Goal: Navigation & Orientation: Find specific page/section

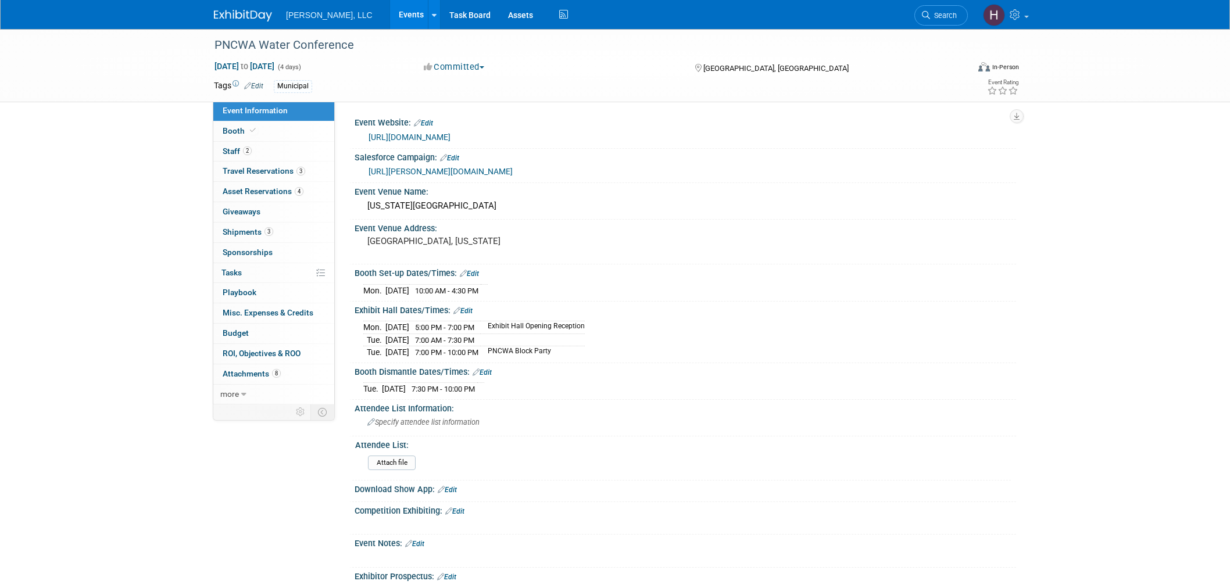
select select "Municipal"
click at [259, 13] on img at bounding box center [243, 16] width 58 height 12
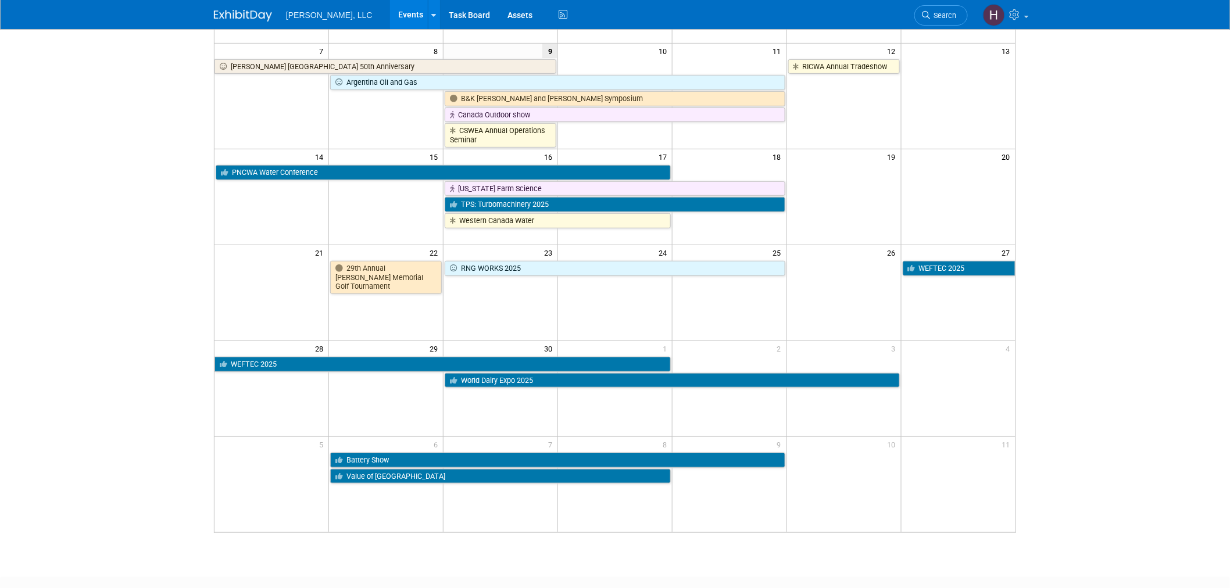
scroll to position [194, 0]
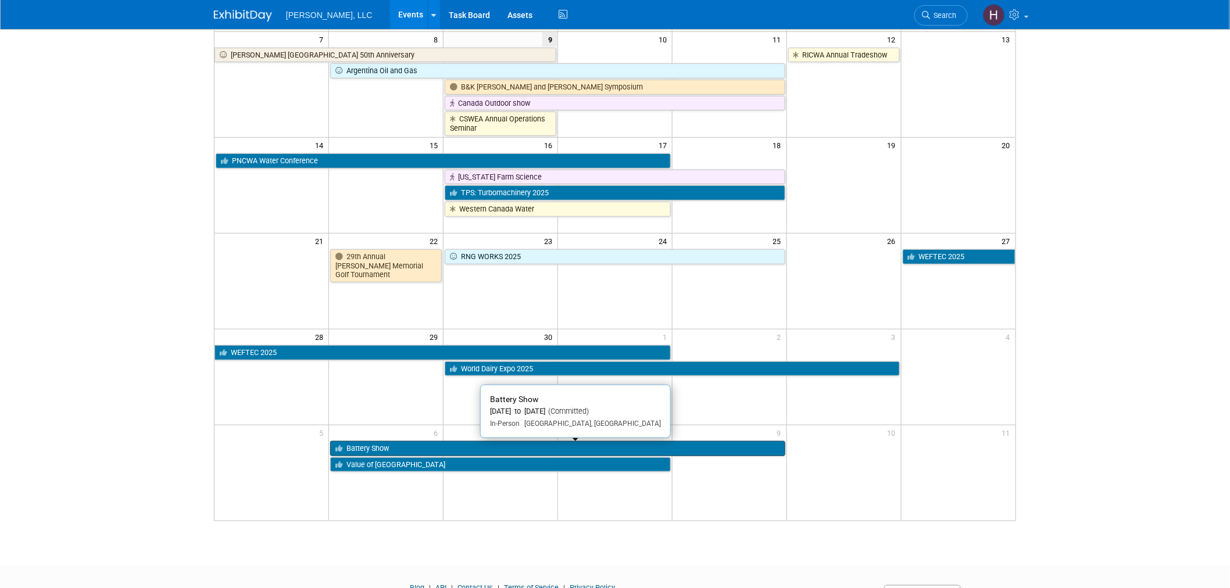
click at [532, 449] on link "Battery Show" at bounding box center [557, 448] width 455 height 15
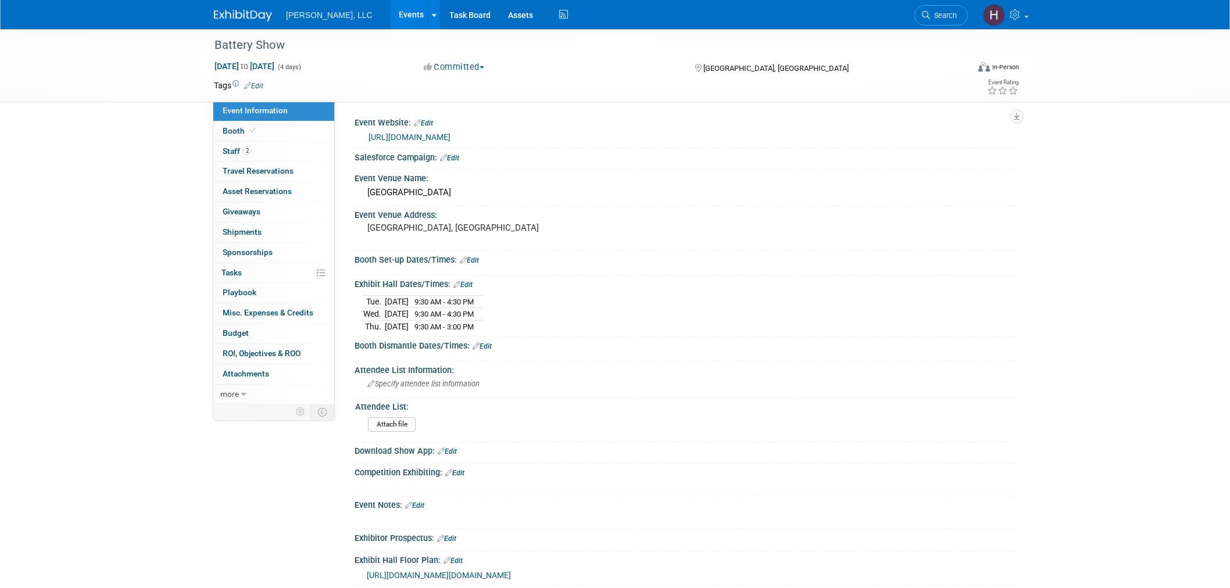
select select "Industrial"
click at [230, 154] on span "Staff 2" at bounding box center [237, 150] width 29 height 9
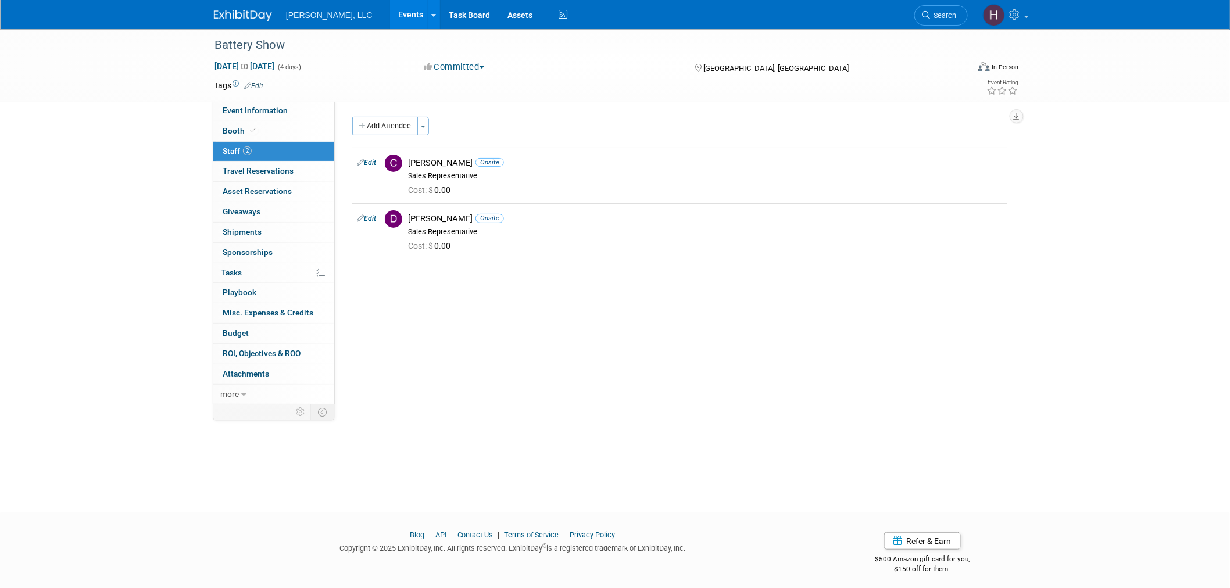
click at [390, 12] on link "Events" at bounding box center [411, 14] width 42 height 29
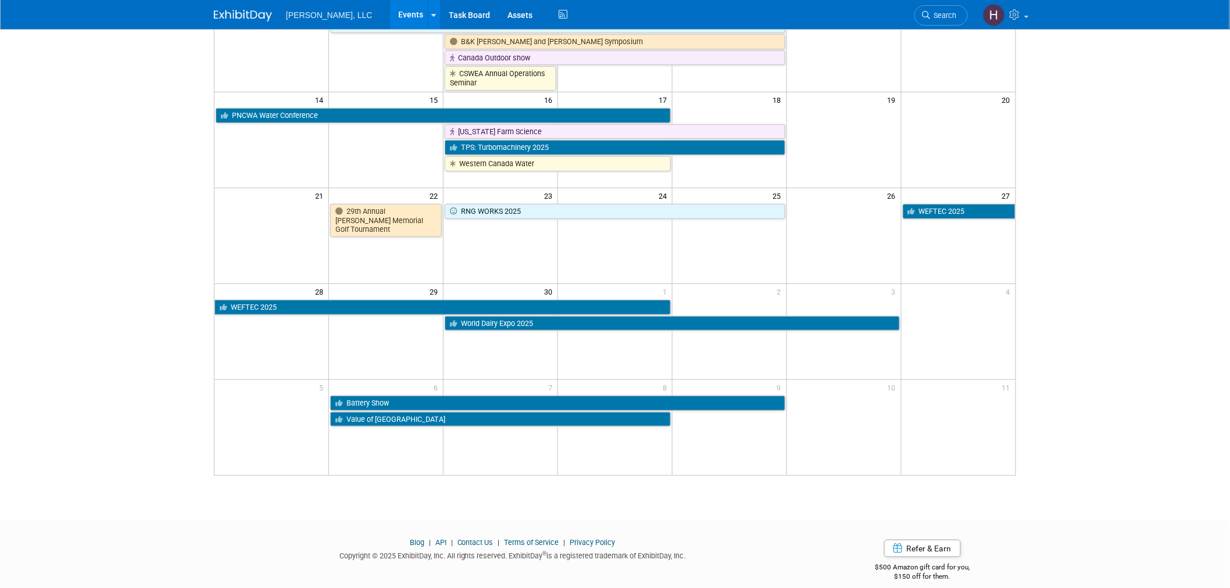
scroll to position [253, 0]
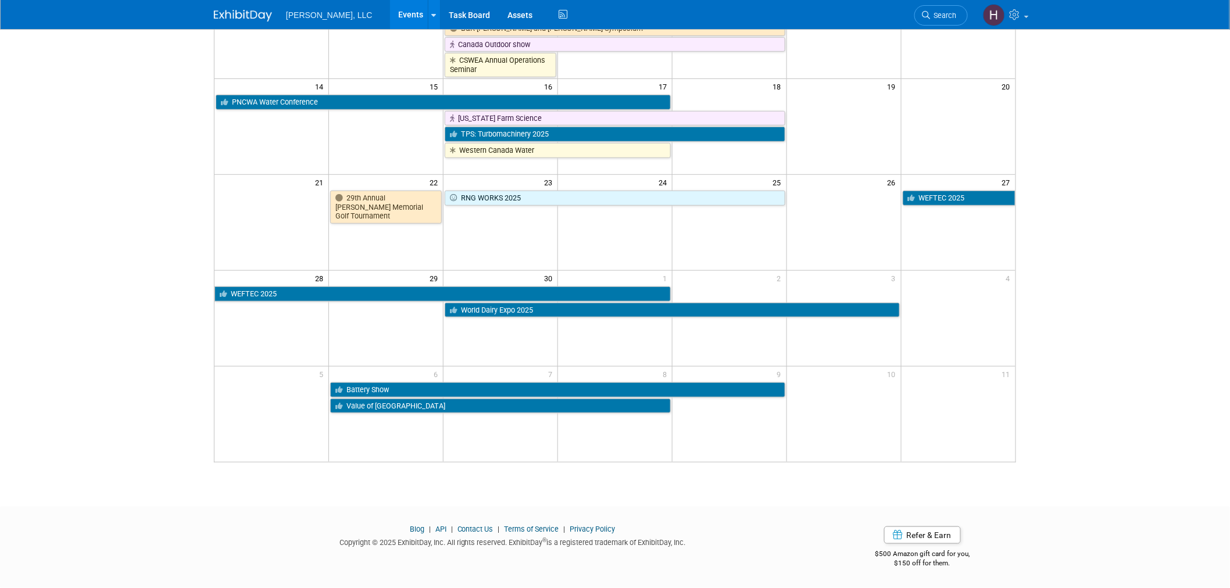
click at [1132, 271] on body "Boerger, LLC Events Add Event Bulk Upload Events Shareable Event Boards Recentl…" at bounding box center [615, 42] width 1230 height 588
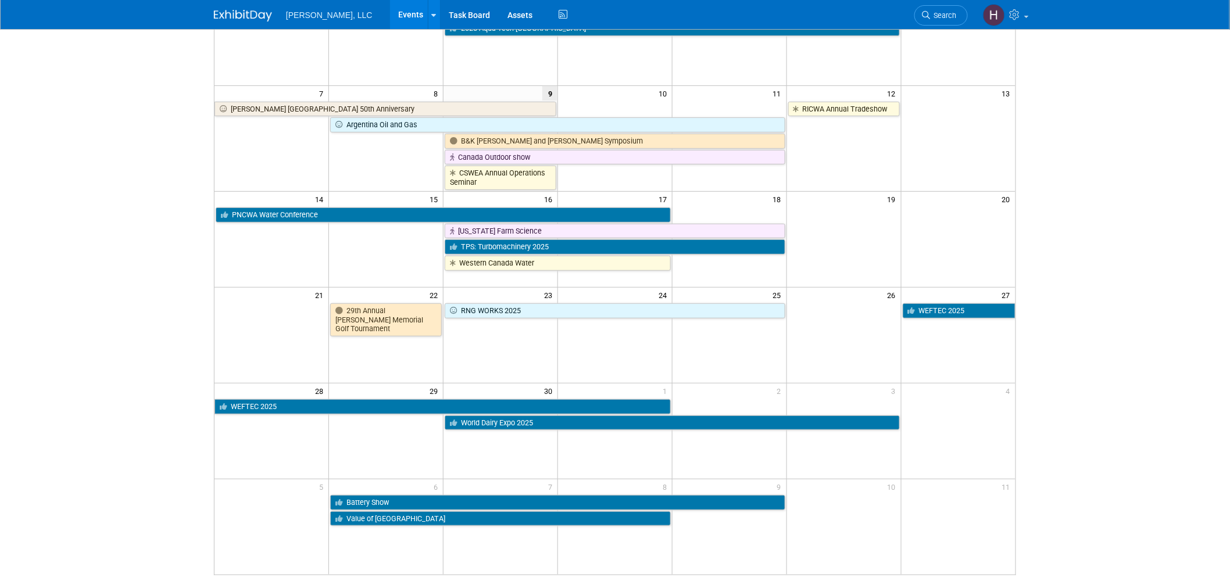
scroll to position [124, 0]
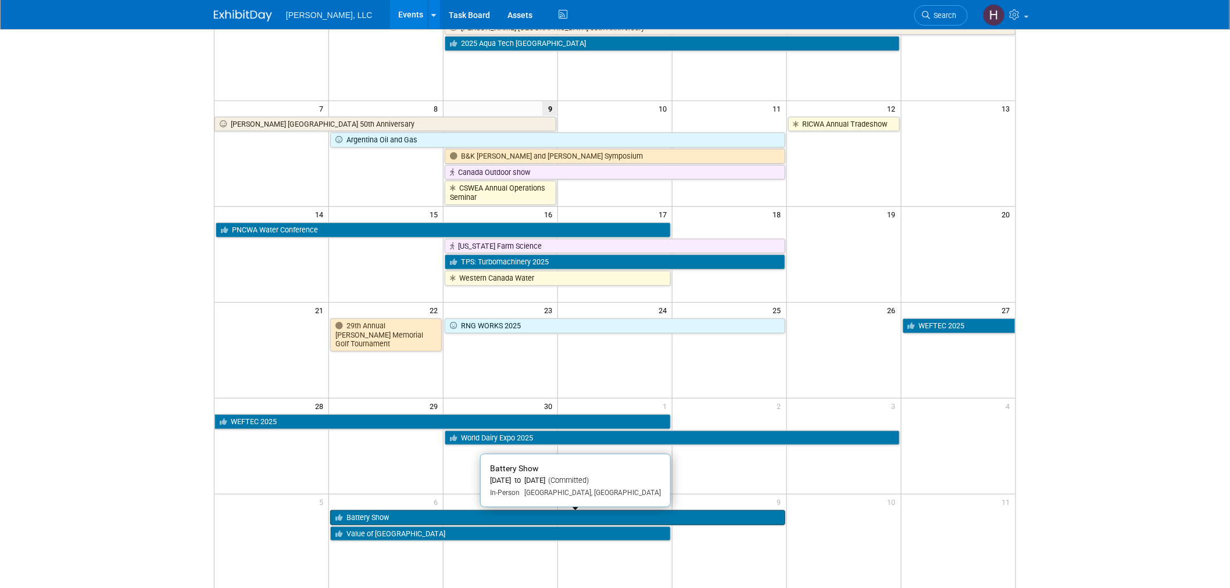
click at [367, 519] on link "Battery Show" at bounding box center [557, 517] width 455 height 15
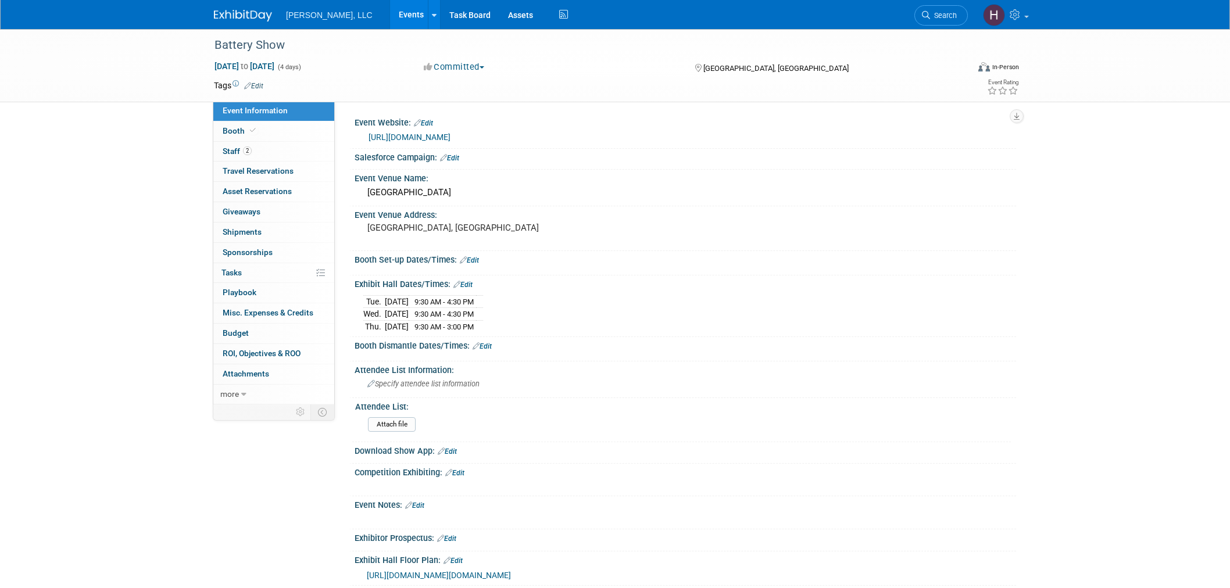
select select "Industrial"
click at [440, 134] on link "[URL][DOMAIN_NAME]" at bounding box center [410, 137] width 82 height 9
click at [390, 16] on link "Events" at bounding box center [411, 14] width 42 height 29
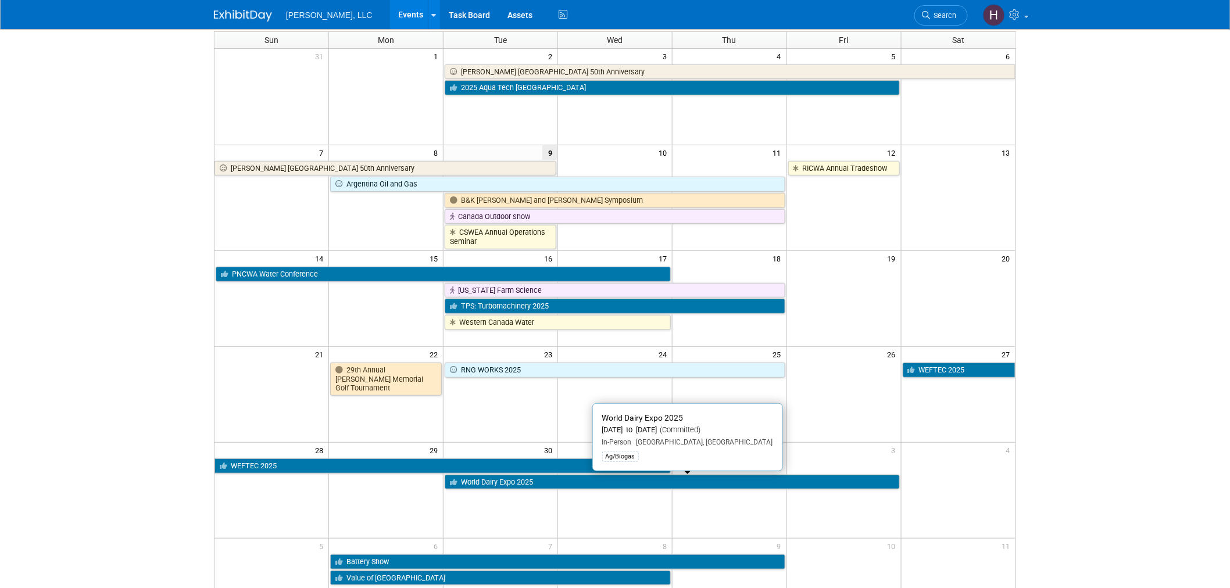
scroll to position [253, 0]
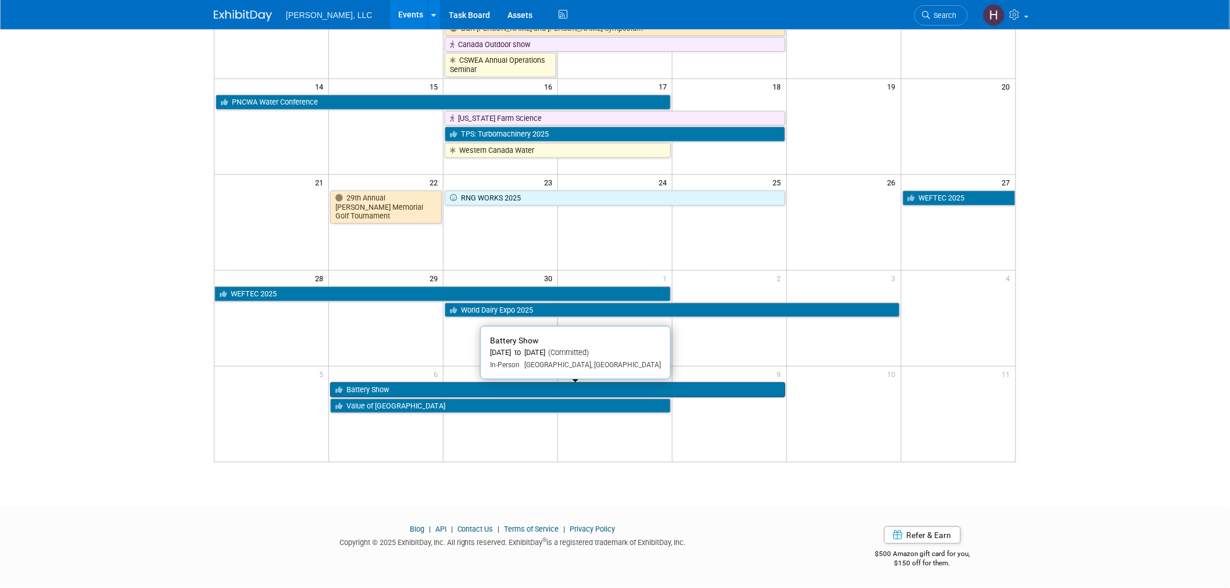
click at [587, 385] on link "Battery Show" at bounding box center [557, 390] width 455 height 15
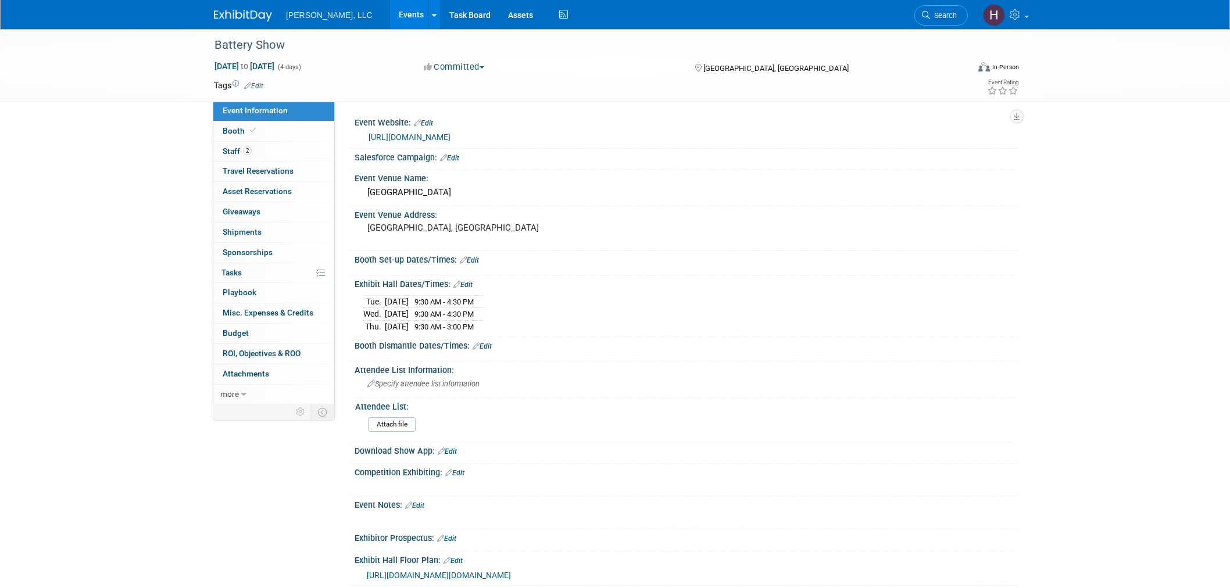
select select "Industrial"
click at [390, 9] on link "Events" at bounding box center [411, 14] width 42 height 29
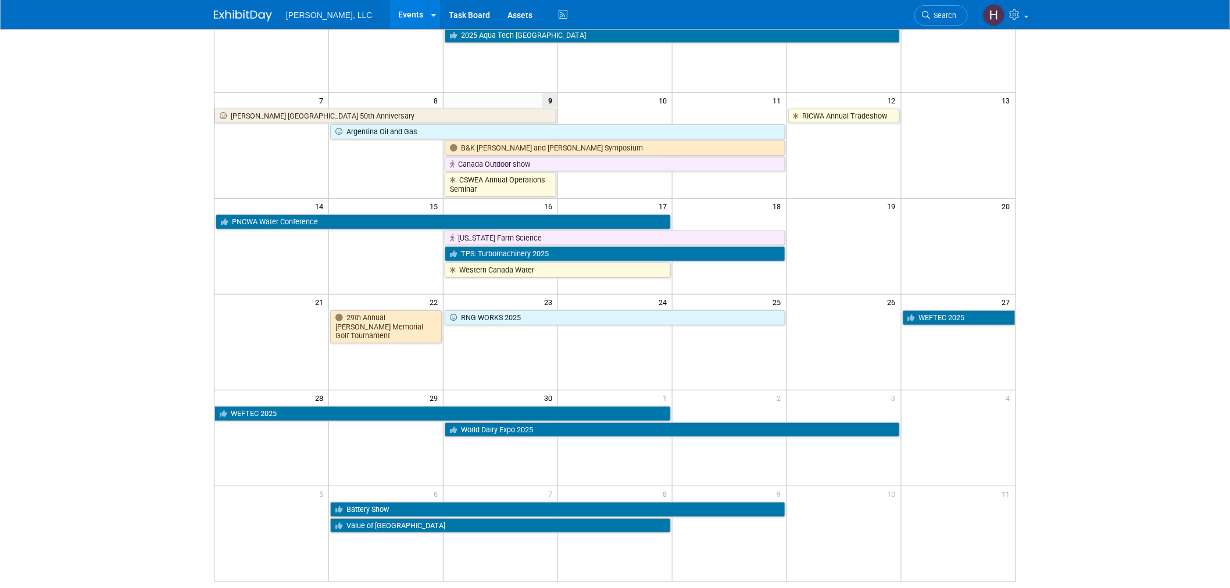
scroll to position [124, 0]
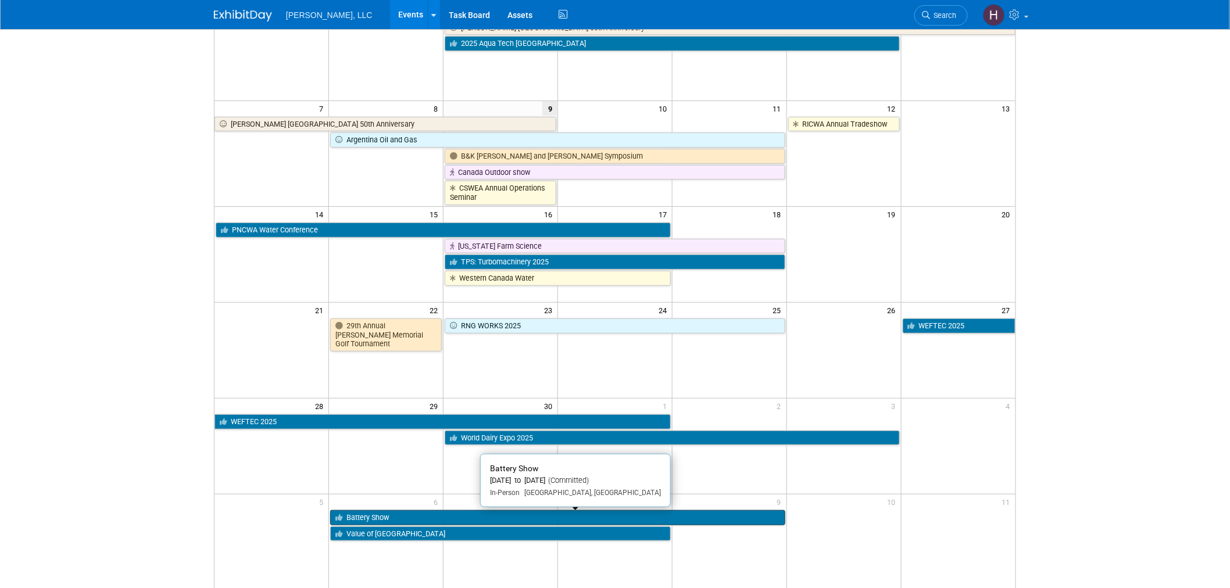
click at [684, 519] on link "Battery Show" at bounding box center [557, 517] width 455 height 15
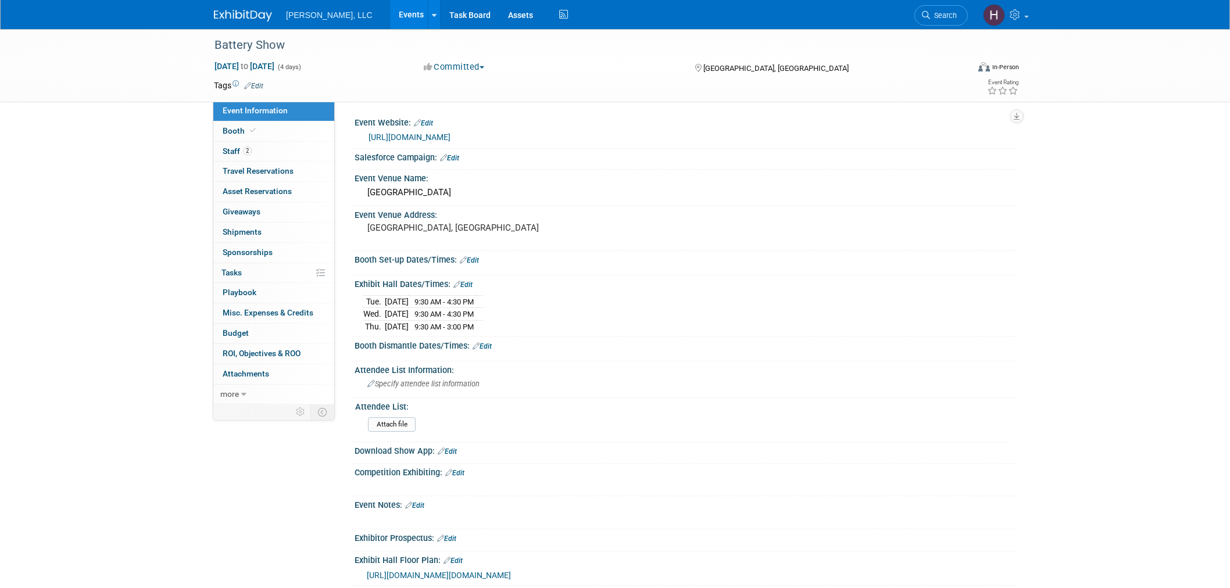
select select "Industrial"
click at [390, 12] on link "Events" at bounding box center [411, 14] width 42 height 29
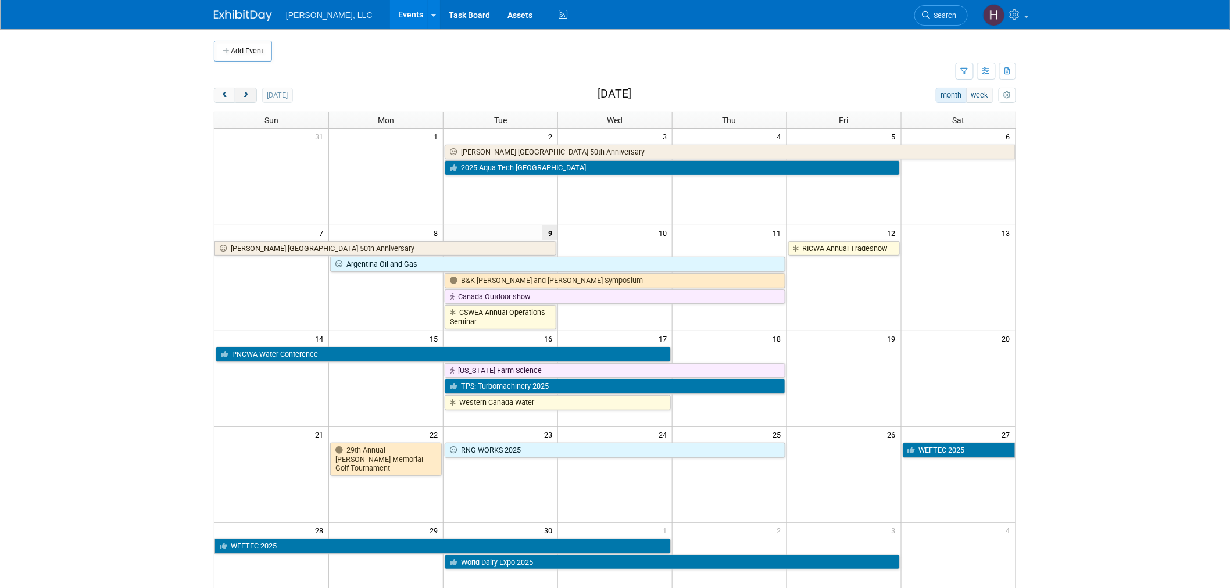
click at [246, 94] on span "next" at bounding box center [245, 96] width 9 height 8
